Goal: Communication & Community: Answer question/provide support

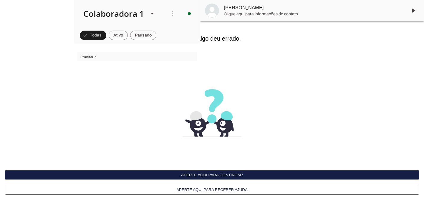
click at [176, 179] on button "Aperte aqui para continuar" at bounding box center [212, 174] width 414 height 9
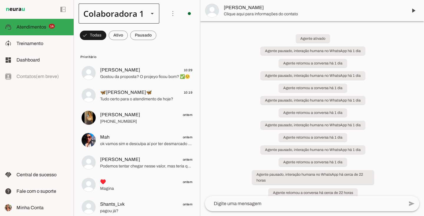
click at [146, 11] on div at bounding box center [152, 14] width 14 height 20
click at [157, 43] on md-item "ACS" at bounding box center [197, 37] width 81 height 16
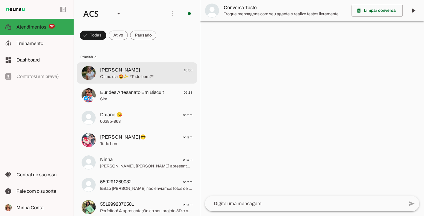
click at [140, 73] on span "[PERSON_NAME] 10:38" at bounding box center [146, 70] width 92 height 7
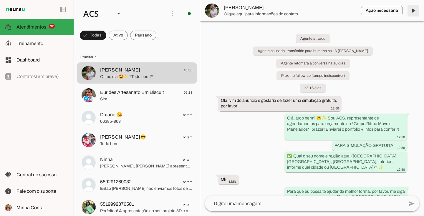
click at [411, 11] on span at bounding box center [413, 11] width 14 height 14
